Goal: Use online tool/utility: Utilize a website feature to perform a specific function

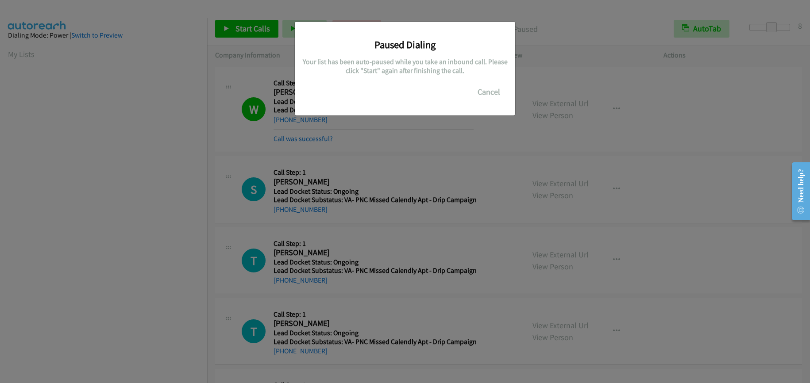
scroll to position [113, 0]
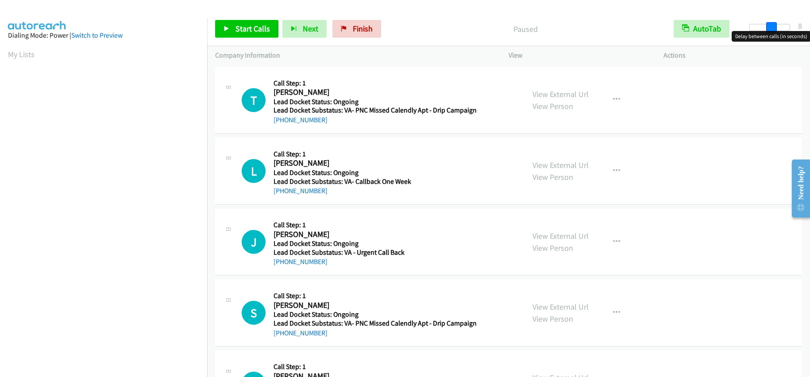
drag, startPoint x: 754, startPoint y: 24, endPoint x: 775, endPoint y: 20, distance: 22.1
click at [775, 20] on div "Start Calls Pause Next Finish Paused AutoTab AutoTab 8" at bounding box center [508, 29] width 603 height 34
click at [236, 29] on span "Start Calls" at bounding box center [253, 28] width 35 height 10
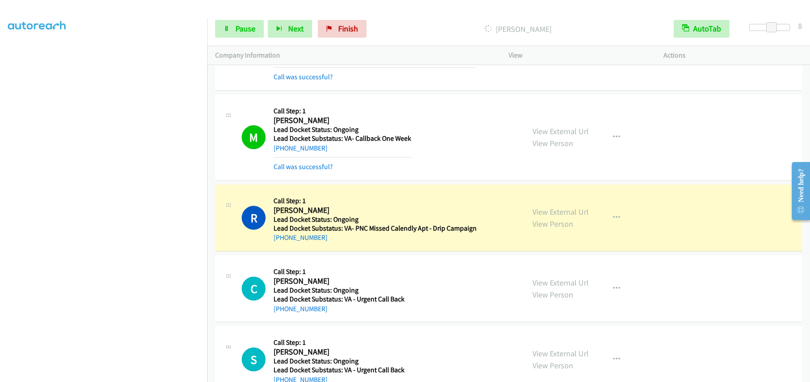
scroll to position [625, 0]
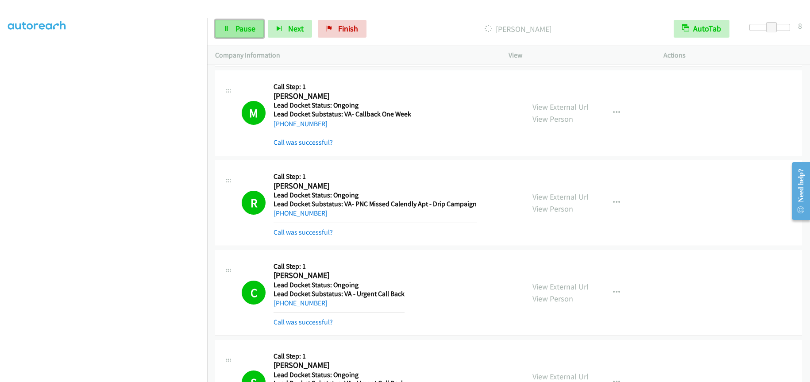
click at [250, 28] on span "Pause" at bounding box center [246, 28] width 20 height 10
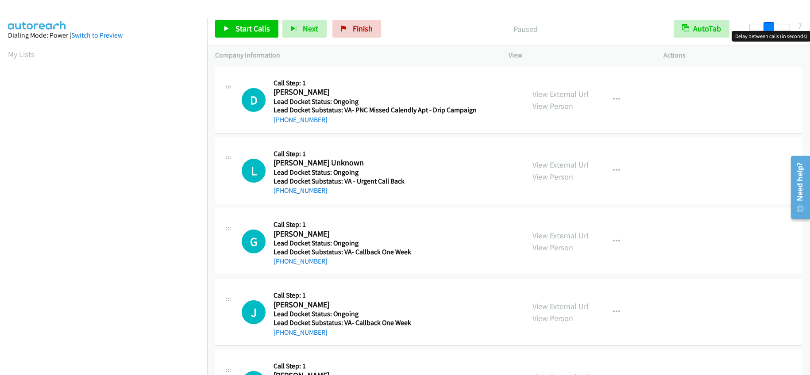
drag, startPoint x: 753, startPoint y: 25, endPoint x: 771, endPoint y: 26, distance: 18.2
click at [771, 26] on span at bounding box center [769, 27] width 11 height 11
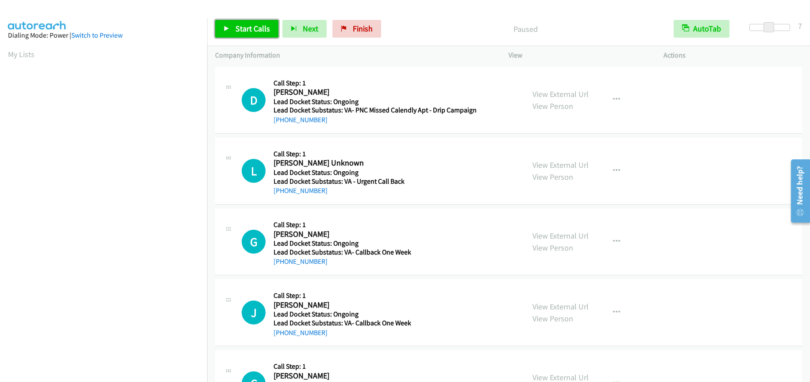
click at [265, 31] on span "Start Calls" at bounding box center [253, 28] width 35 height 10
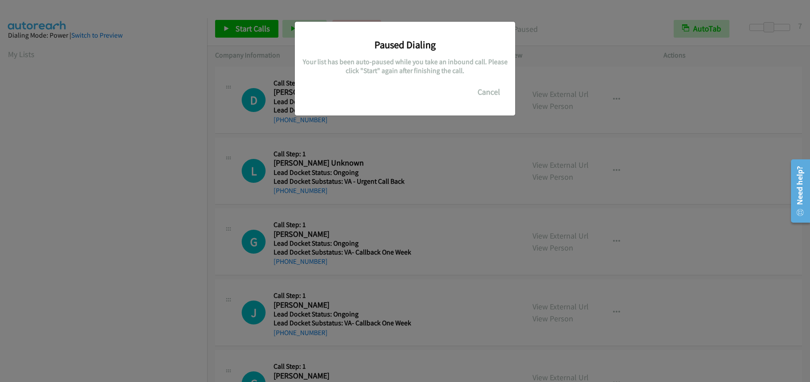
scroll to position [115, 0]
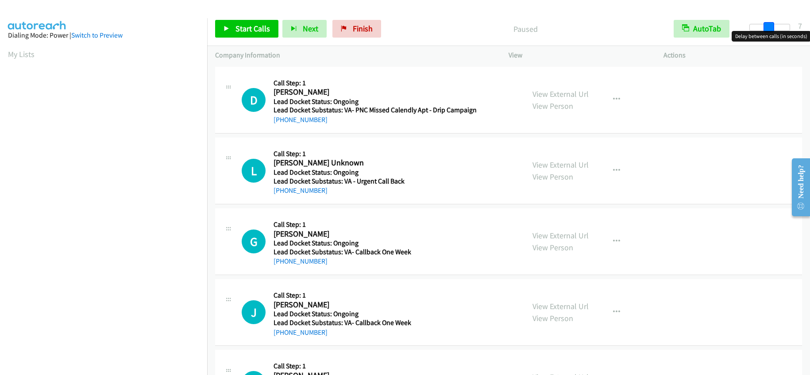
drag, startPoint x: 755, startPoint y: 27, endPoint x: 773, endPoint y: 27, distance: 18.2
click at [773, 27] on span at bounding box center [769, 27] width 11 height 11
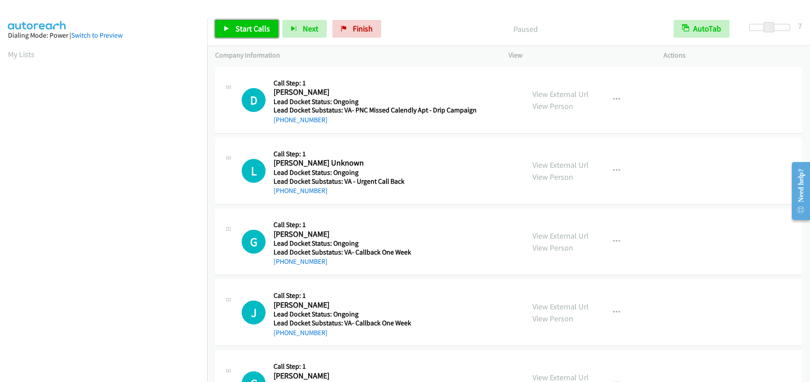
click at [245, 29] on span "Start Calls" at bounding box center [253, 28] width 35 height 10
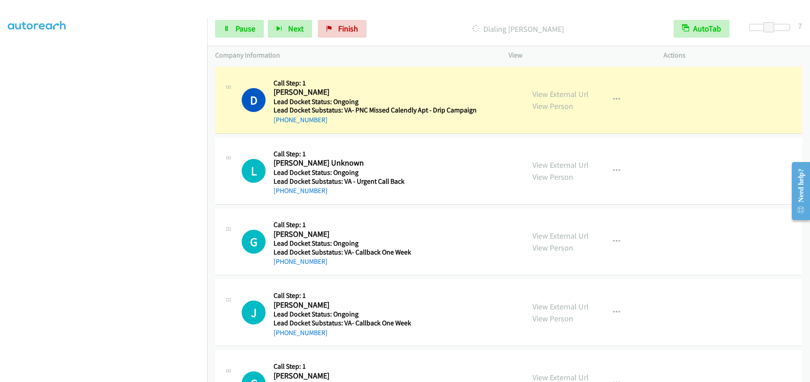
scroll to position [114, 0]
click at [243, 24] on span "Pause" at bounding box center [246, 28] width 20 height 10
